Goal: Task Accomplishment & Management: Use online tool/utility

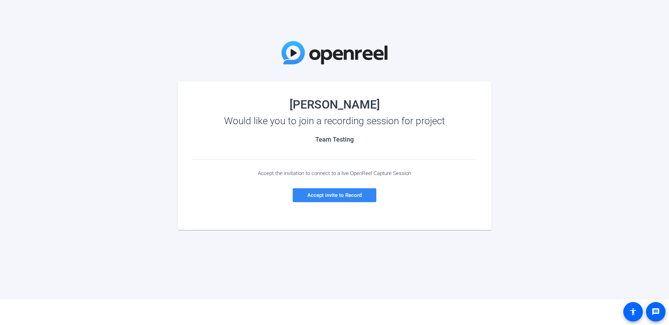
click at [345, 196] on span "Accept invite to Record" at bounding box center [334, 195] width 54 height 6
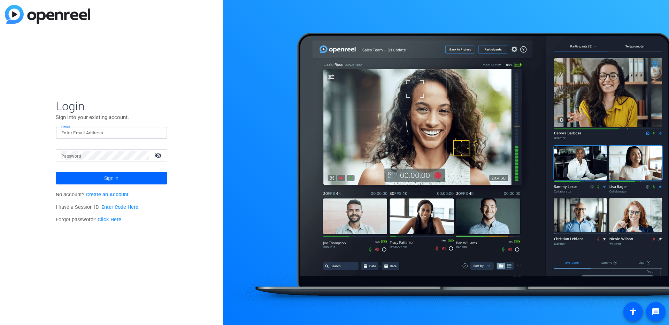
click at [84, 132] on input "Email" at bounding box center [111, 133] width 100 height 8
click at [190, 273] on div "Login Sign into your existing account. Email Password visibility_off Sign in No…" at bounding box center [111, 162] width 223 height 325
click at [108, 207] on link "Enter Code Here" at bounding box center [119, 208] width 37 height 6
click at [191, 223] on div "Login Sign into your existing account. Email Password visibility_off Sign in No…" at bounding box center [111, 162] width 223 height 325
